Goal: Feedback & Contribution: Contribute content

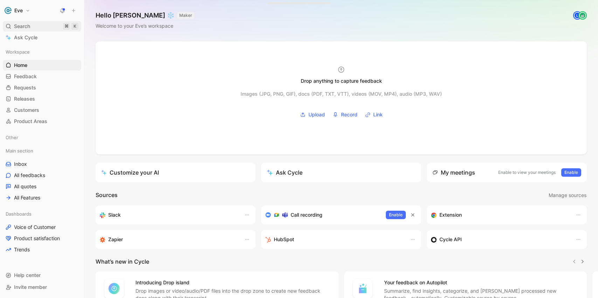
click at [33, 23] on div "Search ⌘ K" at bounding box center [42, 26] width 78 height 11
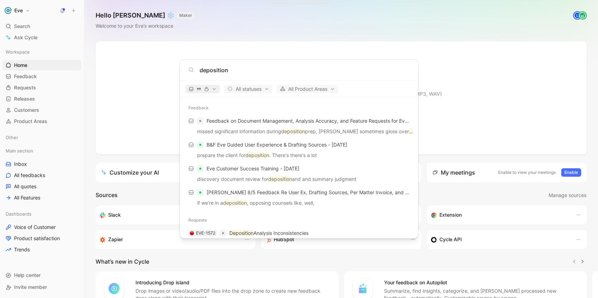
type input "deposition"
click at [214, 85] on button "button" at bounding box center [203, 89] width 34 height 8
click at [250, 113] on div "Quotes" at bounding box center [220, 112] width 67 height 11
click at [249, 103] on div "Feedback" at bounding box center [220, 101] width 67 height 11
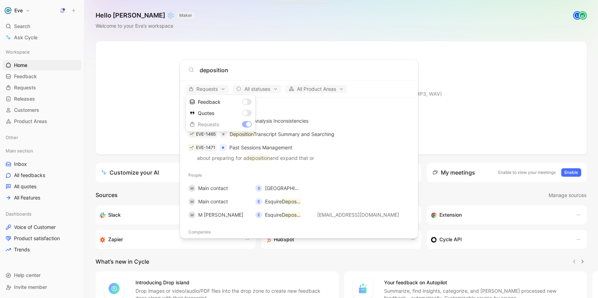
click at [364, 104] on div at bounding box center [299, 149] width 598 height 298
click at [33, 29] on body "Eve Search ⌘ K Ask Cycle Workspace Home G then H Feedback G then F Requests G t…" at bounding box center [299, 149] width 598 height 298
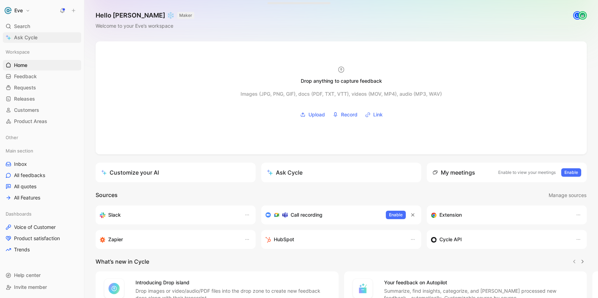
click at [28, 41] on span "Ask Cycle" at bounding box center [25, 37] width 23 height 8
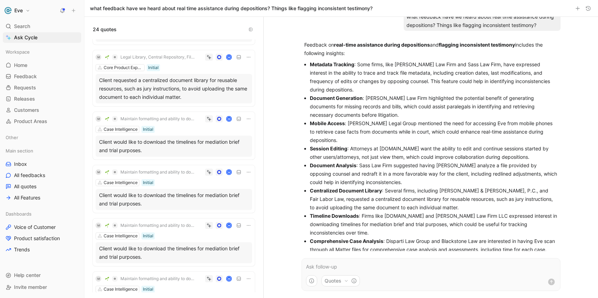
scroll to position [506, 0]
click at [37, 85] on link "Requests G then R" at bounding box center [42, 87] width 78 height 11
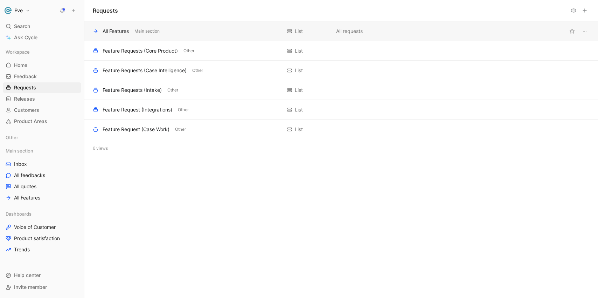
click at [117, 30] on div "All Features" at bounding box center [116, 31] width 26 height 8
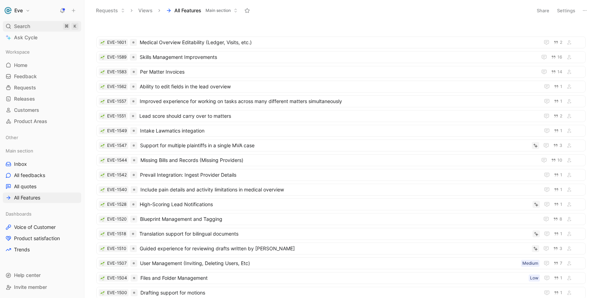
click at [29, 27] on span "Search" at bounding box center [22, 26] width 16 height 8
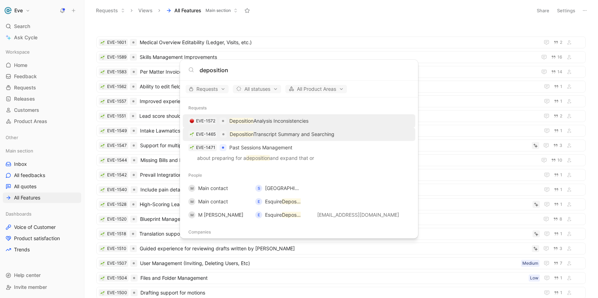
type input "deposition"
click at [290, 133] on p "Deposition Transcript Summary and Searching" at bounding box center [282, 134] width 105 height 8
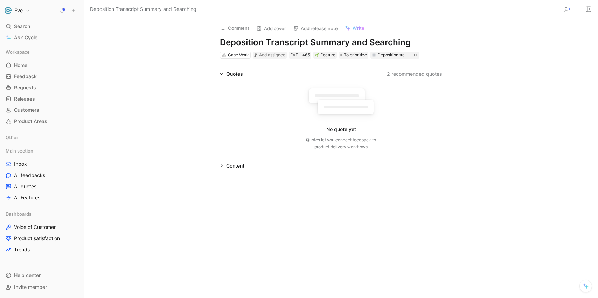
click at [409, 74] on button "2 recommended quotes" at bounding box center [414, 74] width 55 height 8
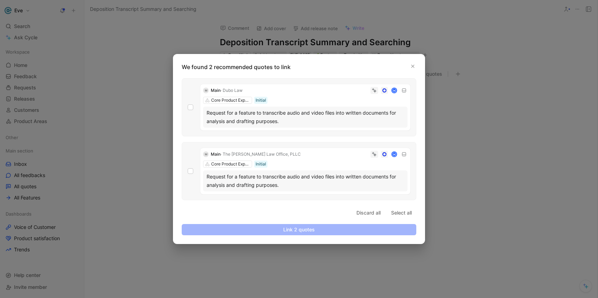
click at [144, 134] on div at bounding box center [299, 149] width 598 height 298
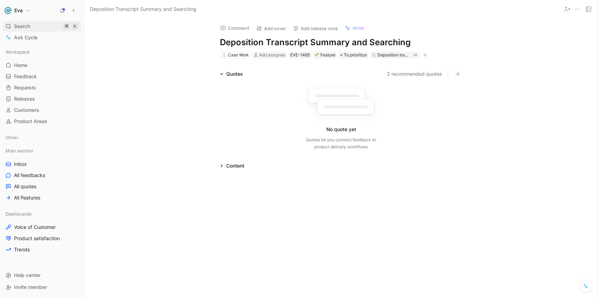
click at [31, 22] on div "Search ⌘ K" at bounding box center [42, 26] width 78 height 11
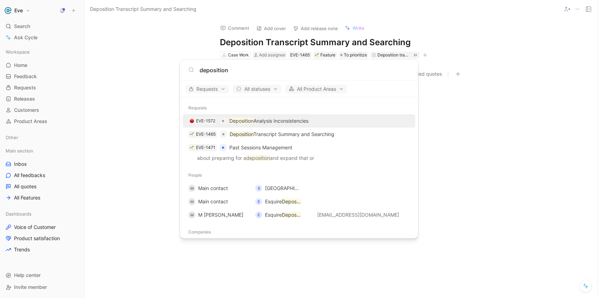
type input "deposition"
click at [295, 118] on p "Deposition Analysis Inconsistencies" at bounding box center [268, 121] width 79 height 8
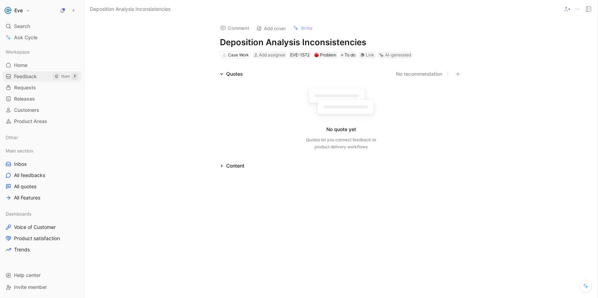
click at [32, 74] on span "Feedback" at bounding box center [25, 76] width 23 height 7
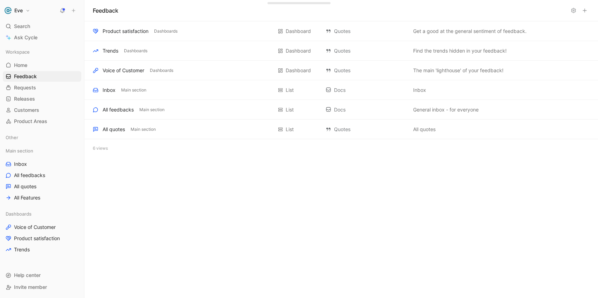
click at [22, 11] on h1 "Eve" at bounding box center [18, 10] width 8 height 6
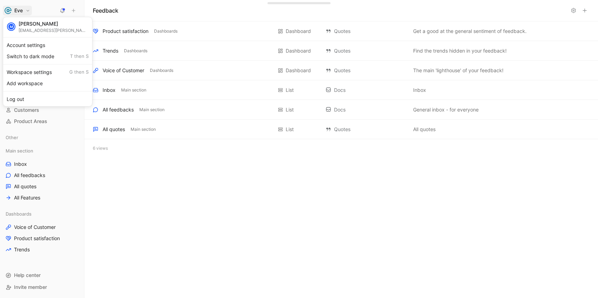
click at [20, 12] on div at bounding box center [299, 149] width 598 height 298
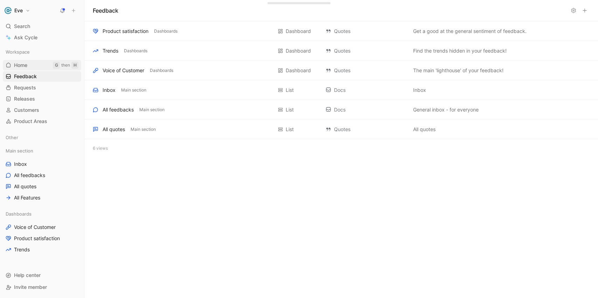
click at [21, 63] on span "Home" at bounding box center [20, 65] width 13 height 7
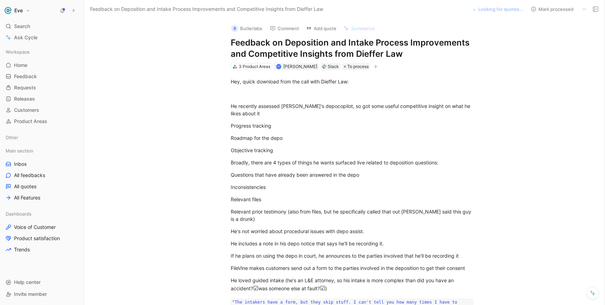
click at [251, 28] on button "B Butlerlabs" at bounding box center [246, 28] width 37 height 11
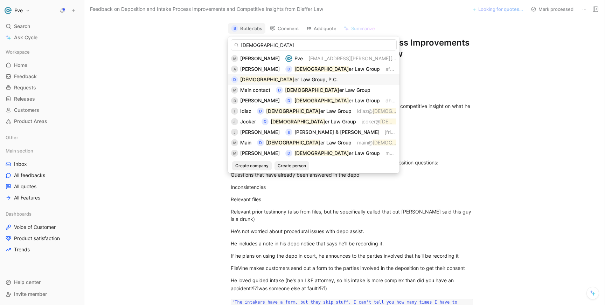
type input "[DEMOGRAPHIC_DATA]"
click at [314, 78] on div "D Dief er Law Group, P.C." at bounding box center [313, 79] width 165 height 8
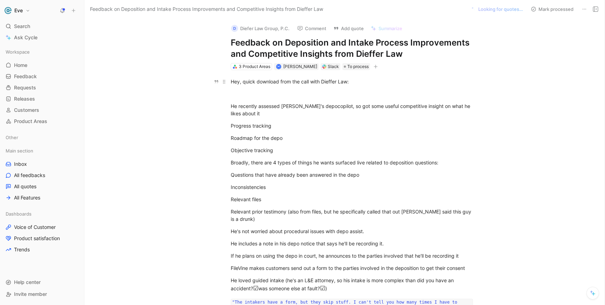
click at [231, 82] on div "Hey, quick download from the call with Dieffer Law:" at bounding box center [352, 81] width 242 height 7
click at [501, 11] on button "9 quotes to verify" at bounding box center [504, 9] width 44 height 10
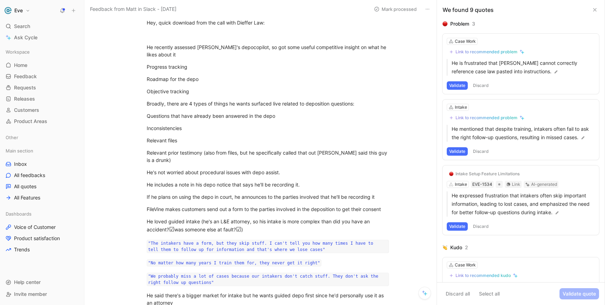
scroll to position [63, 0]
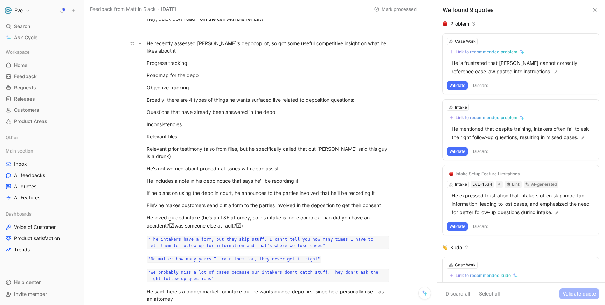
click at [148, 44] on div "He recently assessed FileVine's depocopilot, so got some useful competitive ins…" at bounding box center [268, 47] width 242 height 15
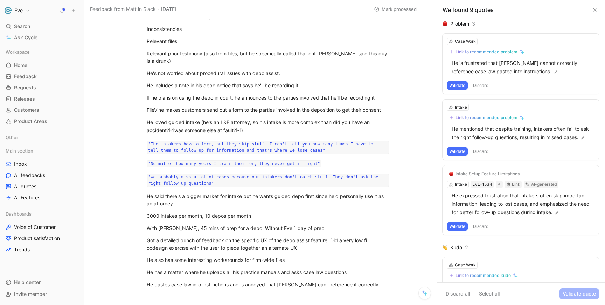
scroll to position [160, 0]
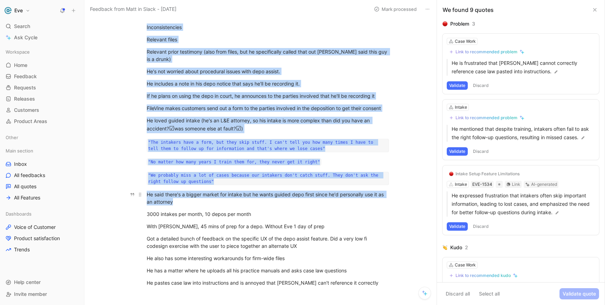
click at [178, 201] on div "He said there's a bigger market for intake but he wants guided depo first since…" at bounding box center [268, 197] width 242 height 15
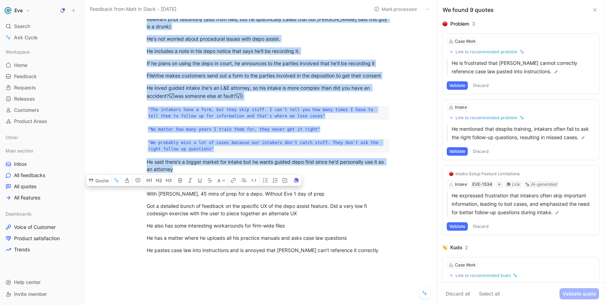
scroll to position [193, 0]
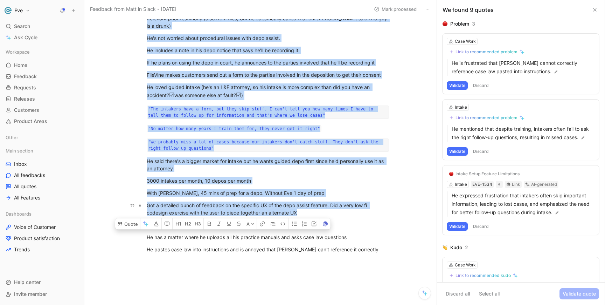
click at [301, 213] on div "Got a detailed bunch of feedback on the specific UX of the depo assist feature.…" at bounding box center [268, 208] width 242 height 15
click at [130, 224] on button "Quote" at bounding box center [127, 223] width 25 height 11
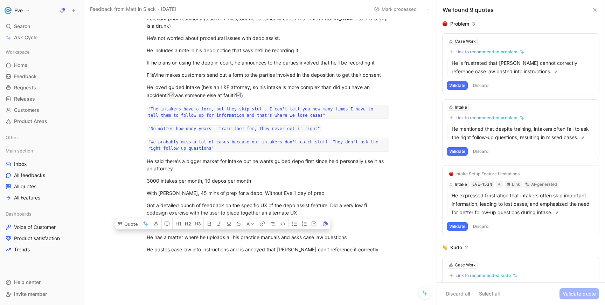
click at [486, 85] on button "Discard" at bounding box center [481, 85] width 21 height 8
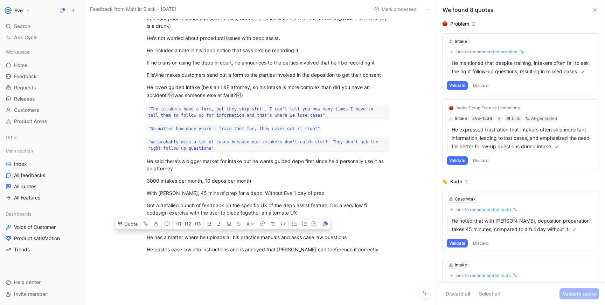
click at [481, 85] on button "Discard" at bounding box center [481, 85] width 21 height 8
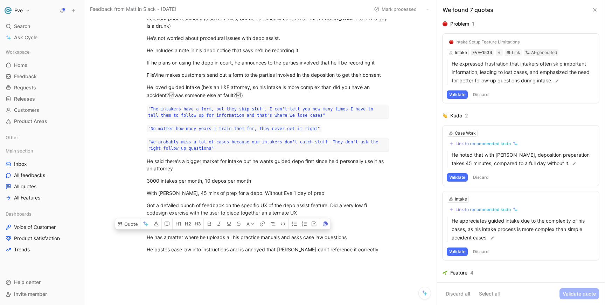
click at [481, 91] on button "Discard" at bounding box center [481, 94] width 21 height 8
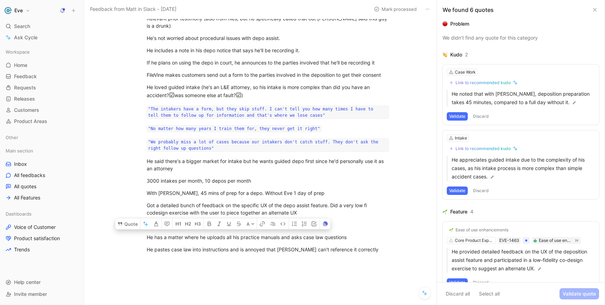
click at [483, 116] on button "Discard" at bounding box center [481, 116] width 21 height 8
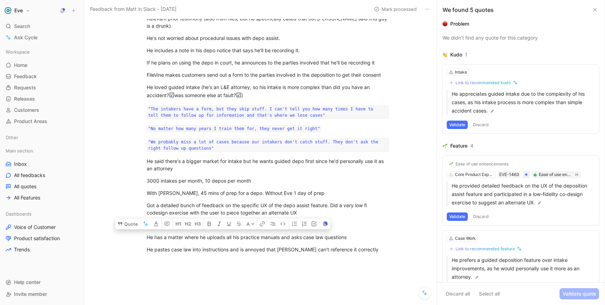
click at [482, 124] on button "Discard" at bounding box center [481, 124] width 21 height 8
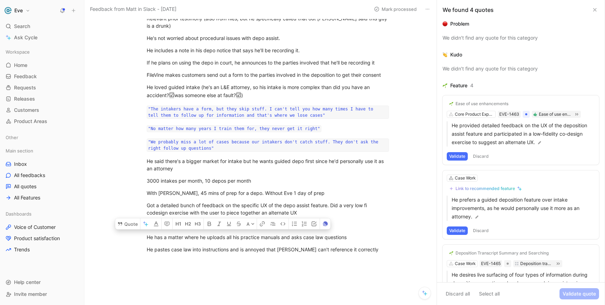
click at [478, 156] on button "Discard" at bounding box center [481, 156] width 21 height 8
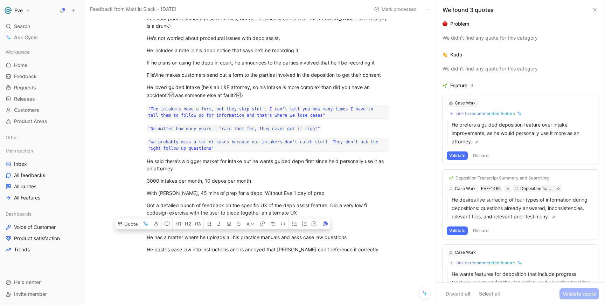
click at [478, 113] on div "Link to recommended feature" at bounding box center [485, 114] width 60 height 6
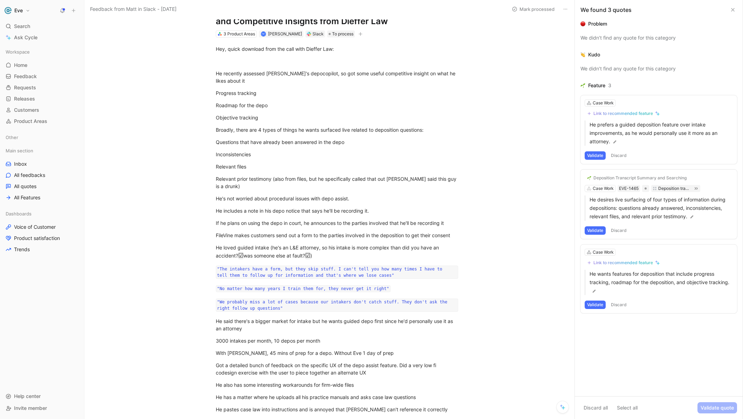
scroll to position [34, 0]
click at [220, 60] on div at bounding box center [337, 60] width 242 height 7
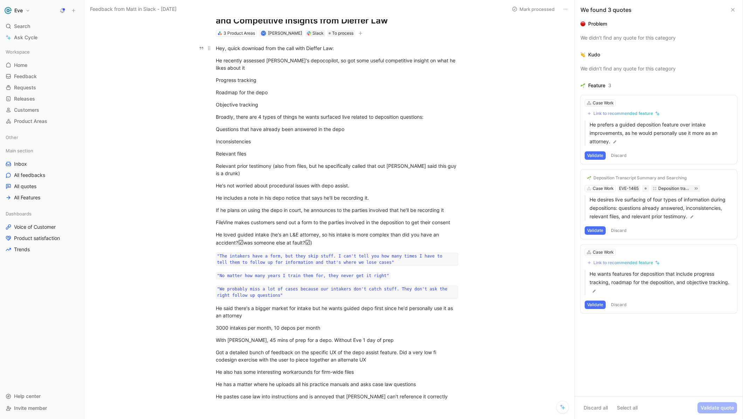
click at [216, 48] on div "Hey, quick download from the call with Dieffer Law:" at bounding box center [337, 47] width 242 height 7
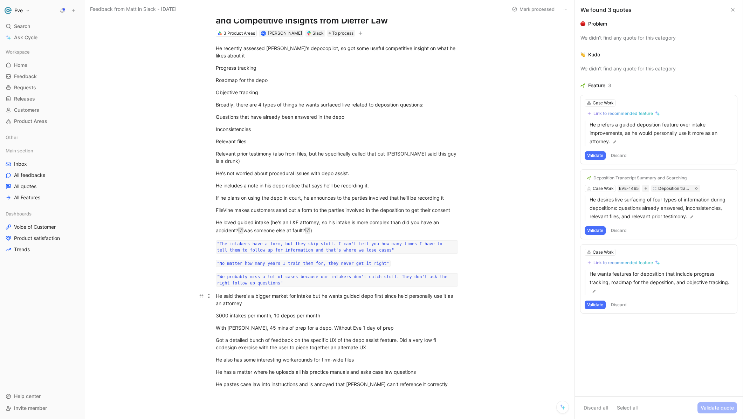
click at [256, 301] on div "He said there's a bigger market for intake but he wants guided depo first since…" at bounding box center [337, 299] width 242 height 15
click at [131, 33] on button "Quote" at bounding box center [133, 36] width 25 height 11
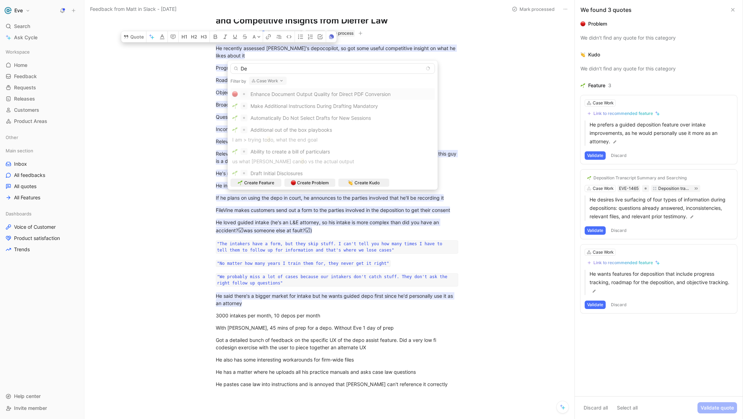
type input "D"
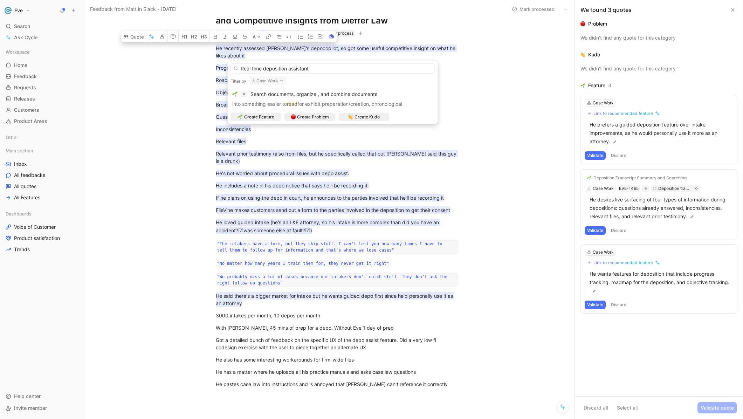
type input "Real time deposition assistant"
click at [278, 81] on button "Case Work" at bounding box center [268, 81] width 38 height 8
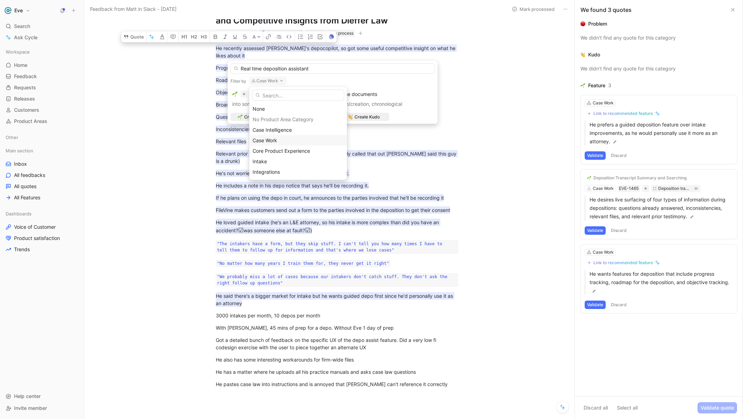
click at [283, 139] on div "Case Work" at bounding box center [297, 140] width 91 height 8
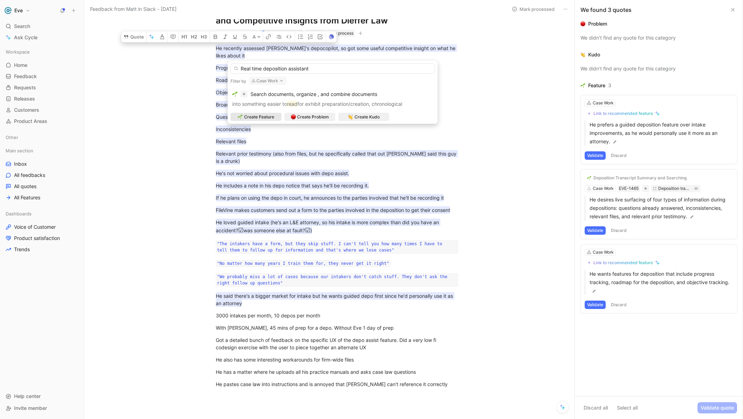
click at [271, 116] on span "Create Feature" at bounding box center [259, 116] width 30 height 7
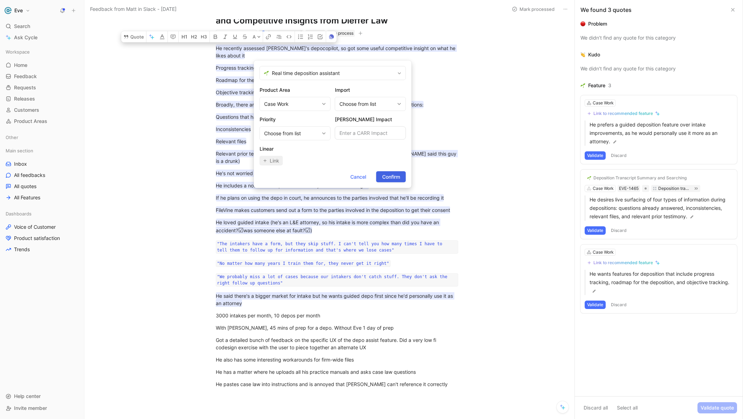
click at [397, 173] on span "Confirm" at bounding box center [391, 177] width 18 height 8
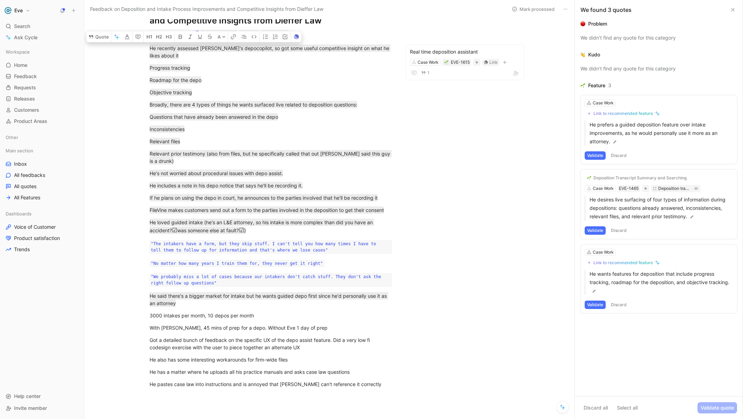
click at [605, 156] on button "Discard" at bounding box center [618, 155] width 21 height 8
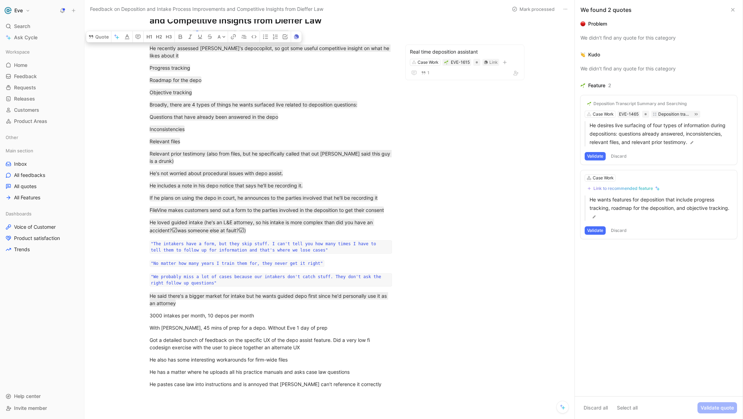
click at [605, 156] on button "Discard" at bounding box center [618, 156] width 21 height 8
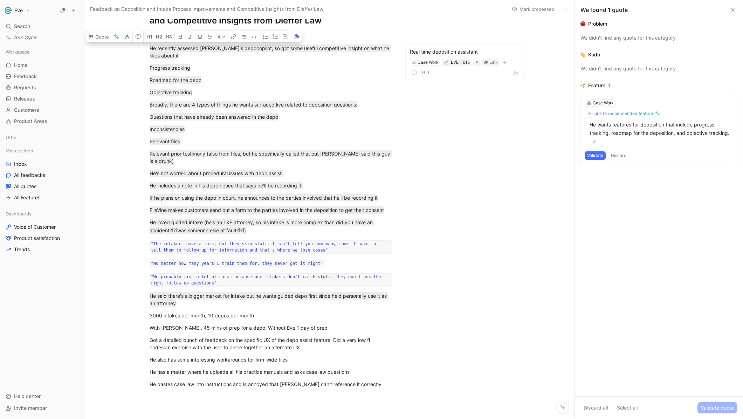
click at [605, 156] on button "Discard" at bounding box center [618, 155] width 21 height 8
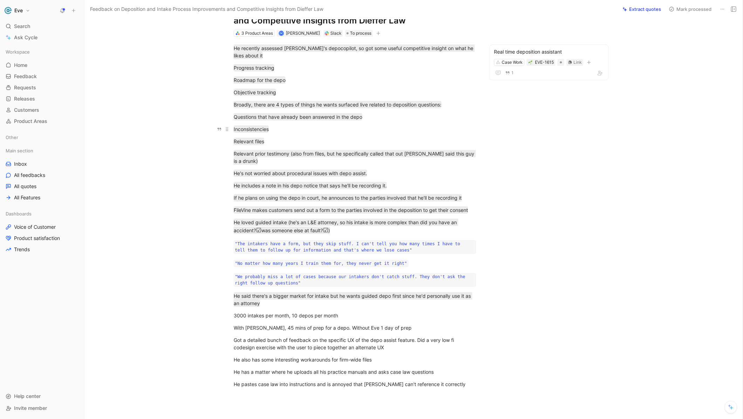
click at [313, 134] on p "Inconsistencies" at bounding box center [354, 129] width 269 height 12
